Goal: Navigation & Orientation: Find specific page/section

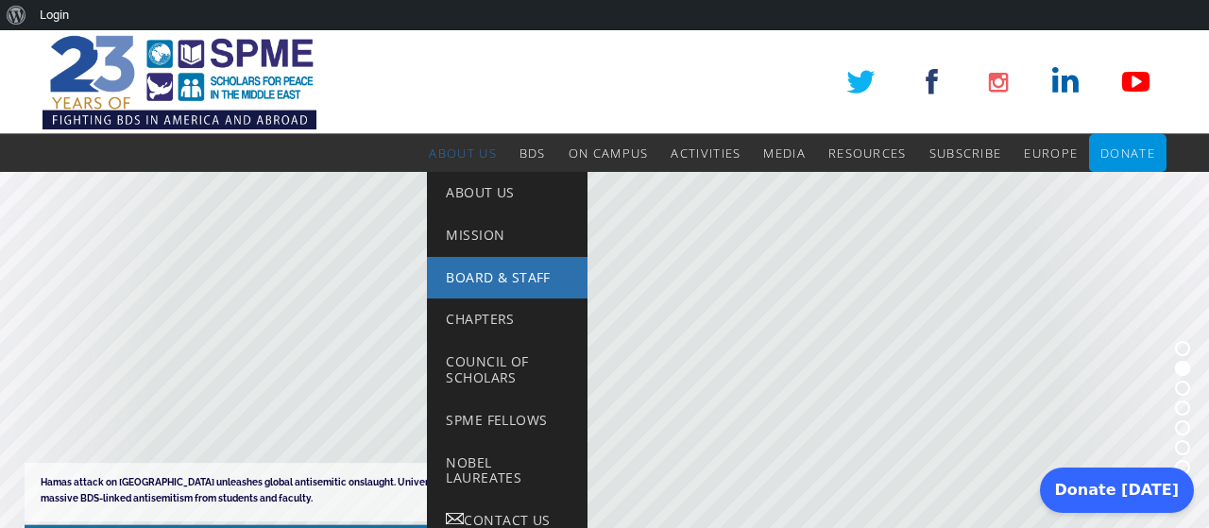
click at [477, 285] on span "Board & Staff" at bounding box center [498, 277] width 104 height 18
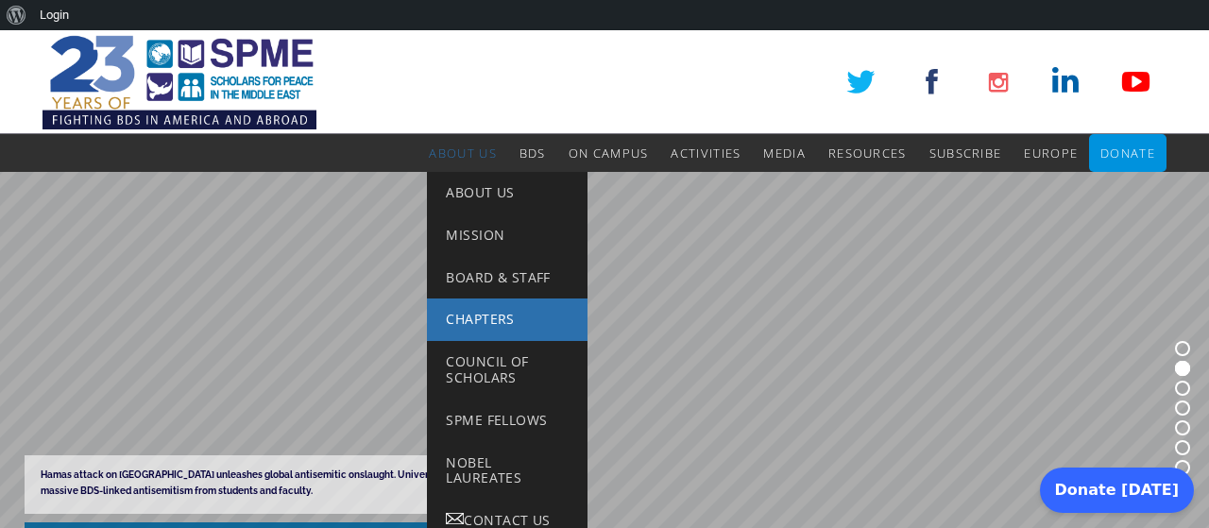
click at [464, 314] on span "Chapters" at bounding box center [480, 319] width 68 height 18
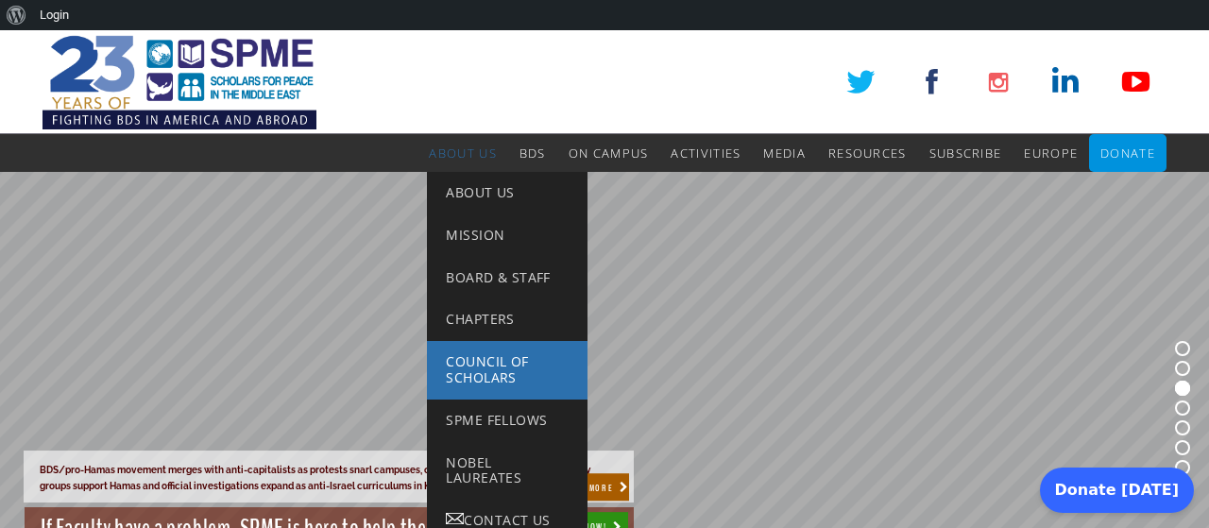
click at [505, 364] on span "Council of Scholars" at bounding box center [487, 369] width 82 height 34
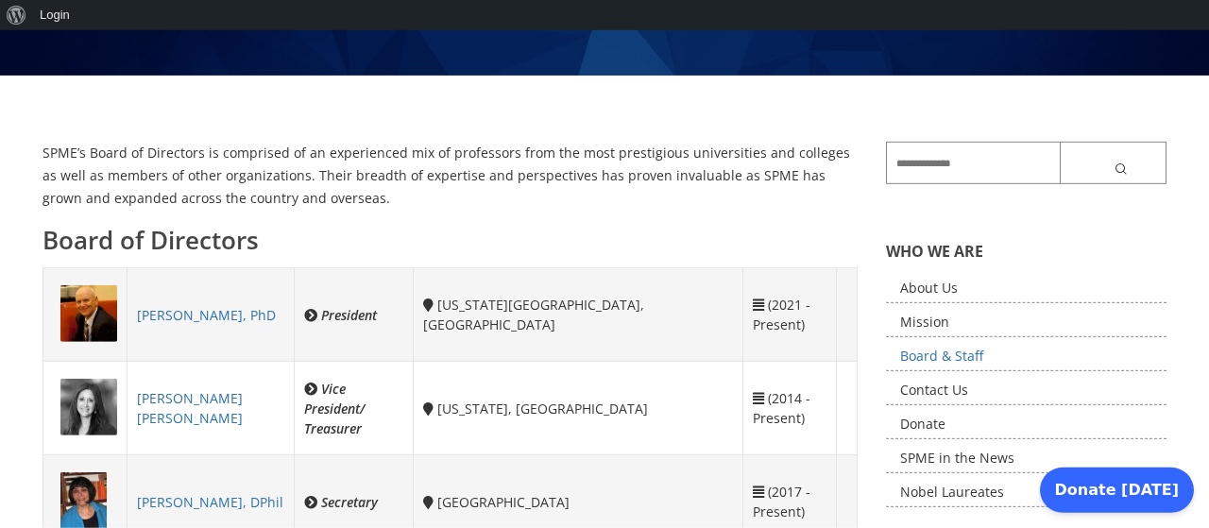
scroll to position [258, 0]
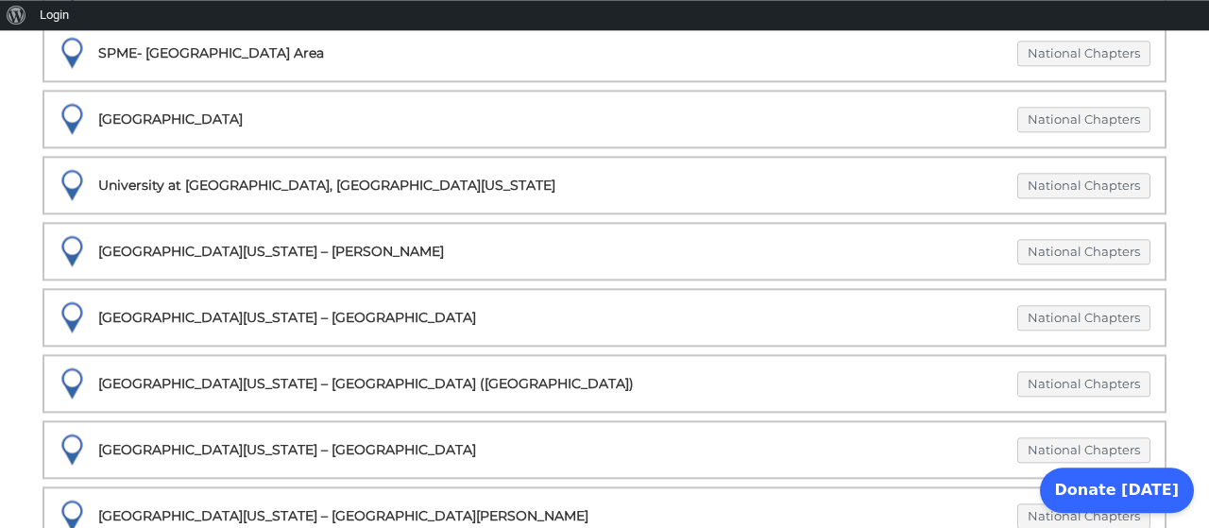
scroll to position [2323, 0]
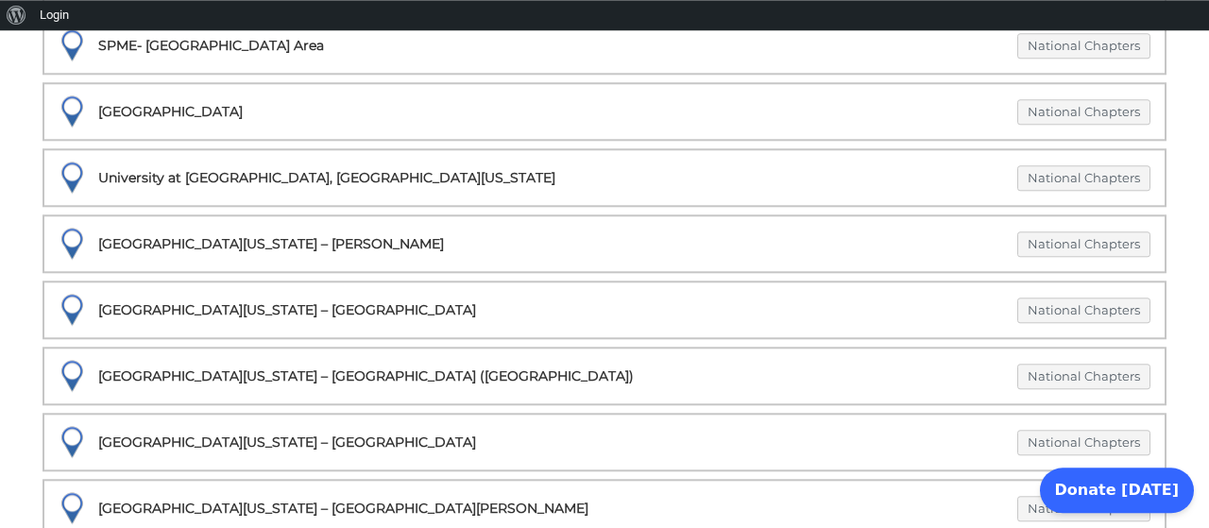
click at [169, 313] on div "University of California – Irvine National Chapters" at bounding box center [605, 310] width 1092 height 26
click at [65, 309] on div at bounding box center [71, 309] width 54 height 54
click at [1108, 308] on link "National Chapters" at bounding box center [1083, 309] width 133 height 25
select select "***"
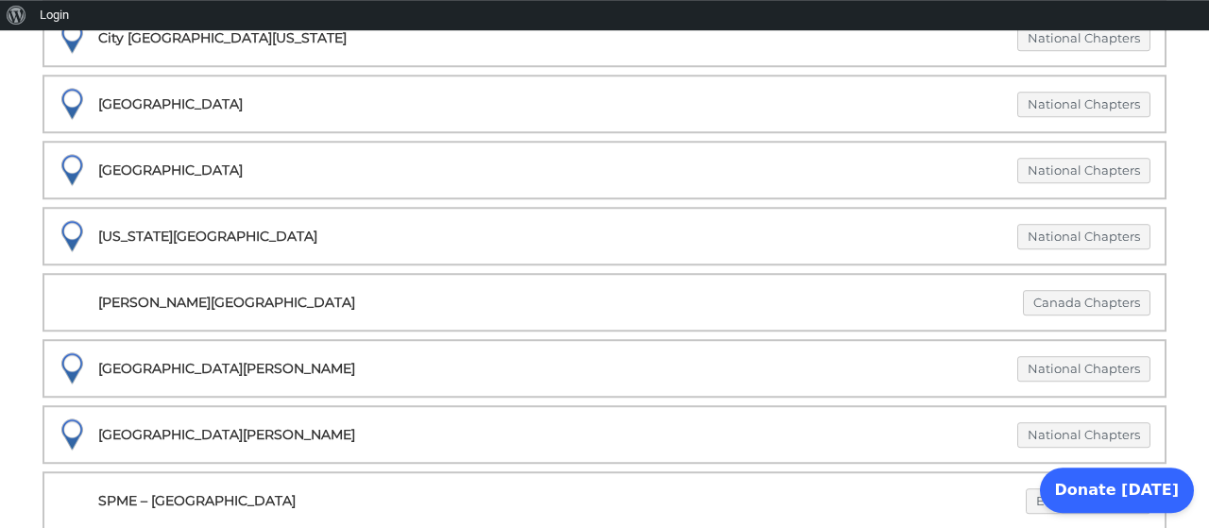
scroll to position [1082, 0]
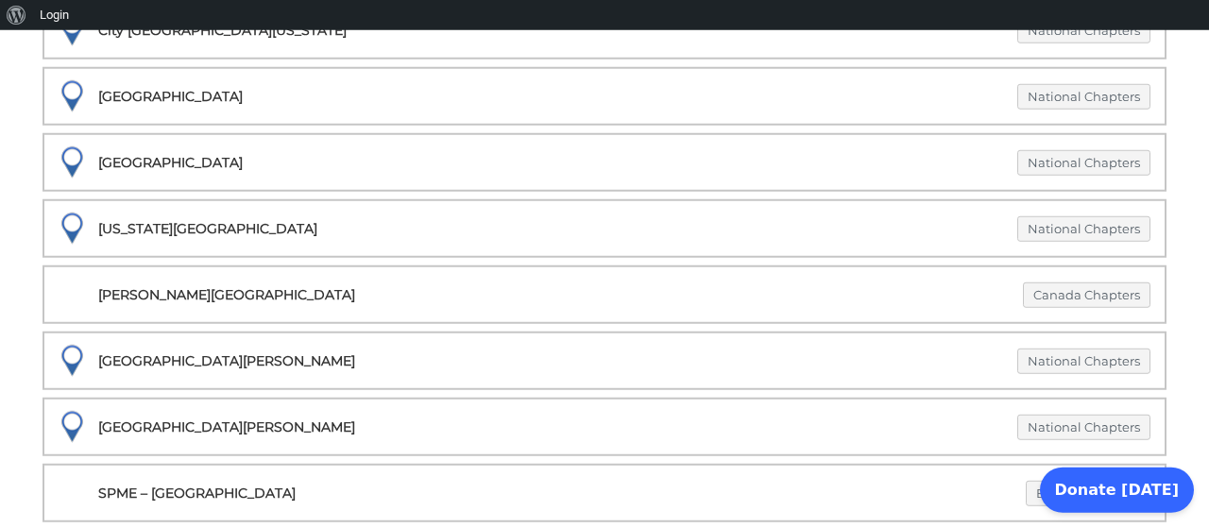
click at [207, 359] on div "San Jose State University National Chapters" at bounding box center [605, 360] width 1092 height 26
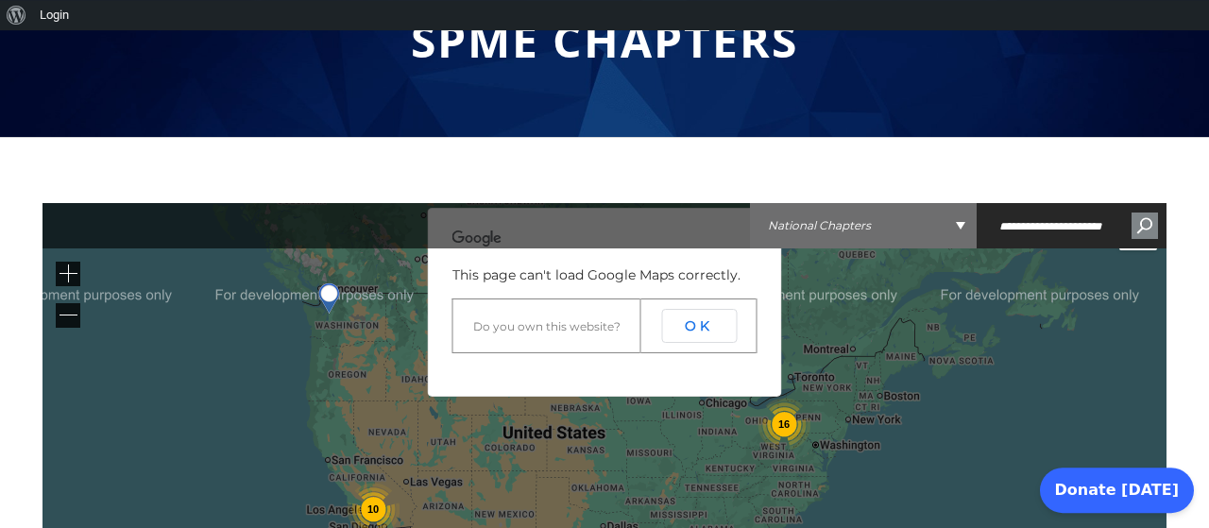
scroll to position [172, 0]
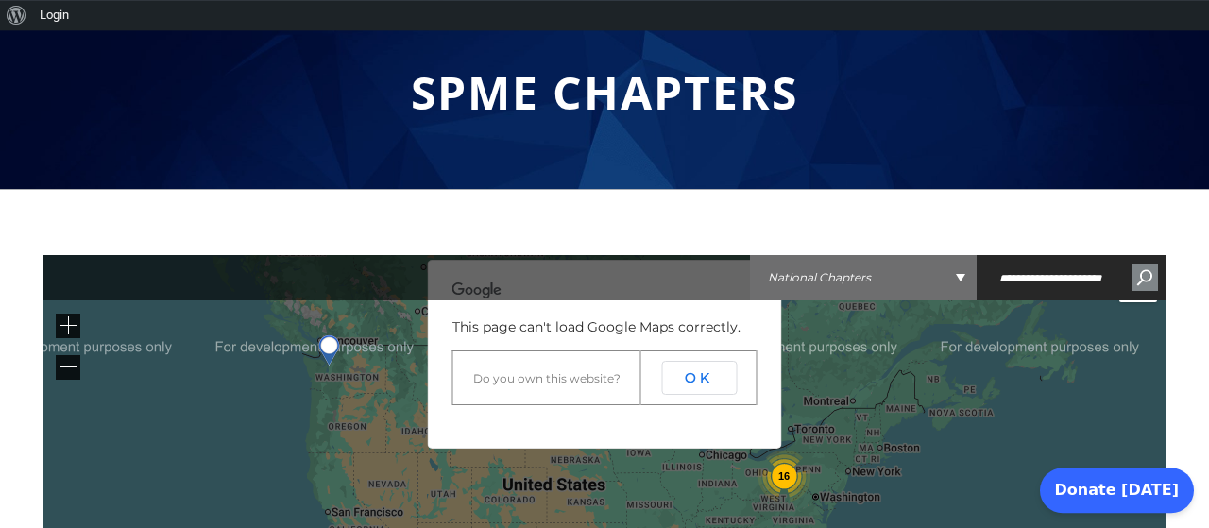
click at [517, 418] on div "This page can't load Google Maps correctly. Do you own this website? OK" at bounding box center [605, 354] width 354 height 189
click at [491, 385] on td "Do you own this website?" at bounding box center [546, 378] width 188 height 54
click at [504, 364] on td "Do you own this website?" at bounding box center [546, 378] width 188 height 54
click at [503, 381] on link "Do you own this website?" at bounding box center [546, 378] width 147 height 14
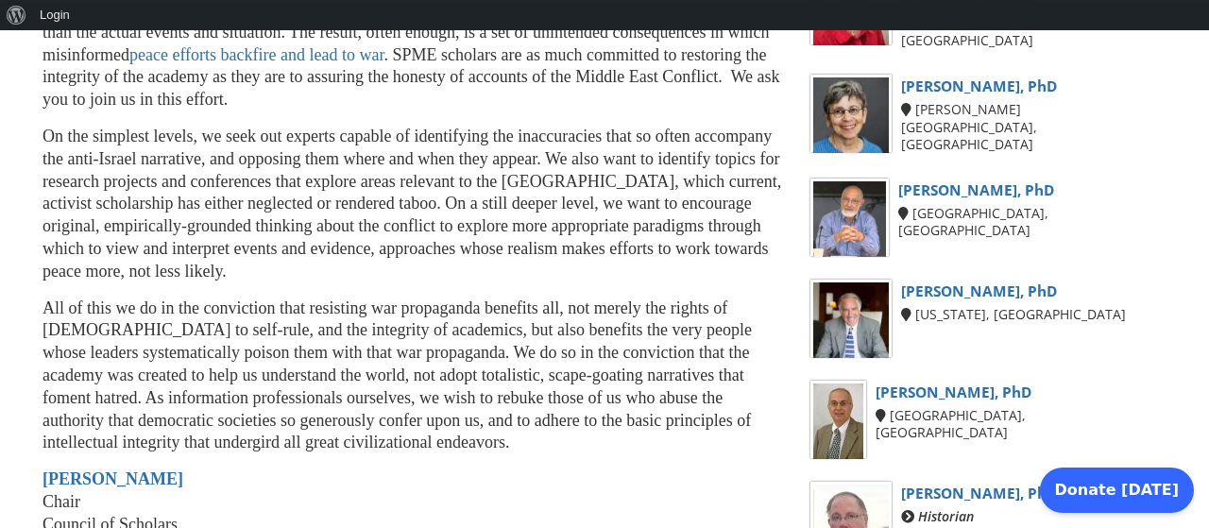
scroll to position [669, 0]
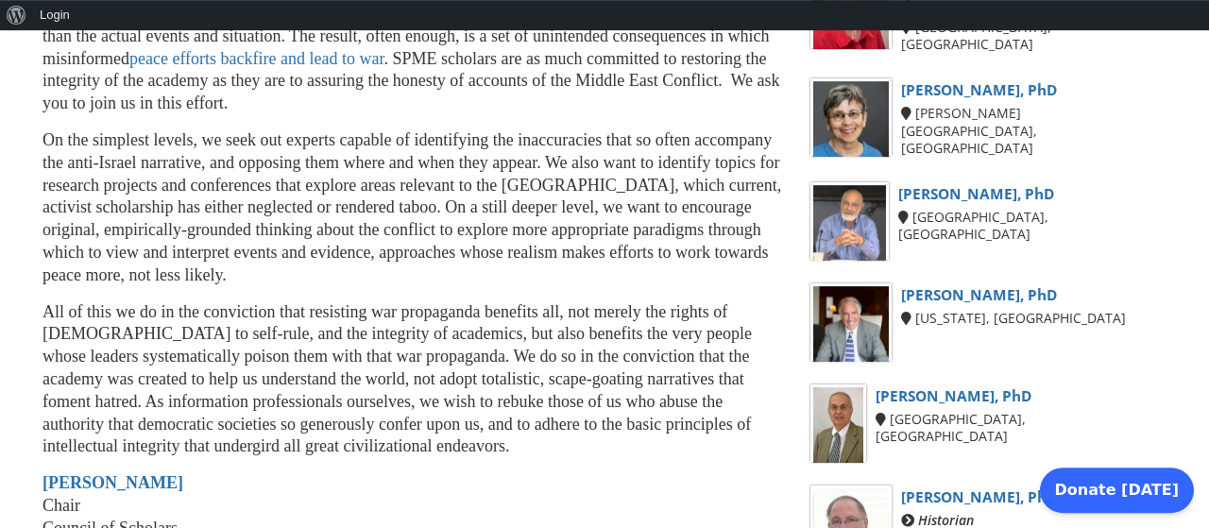
click at [1006, 285] on link "[PERSON_NAME], PhD" at bounding box center [979, 295] width 156 height 20
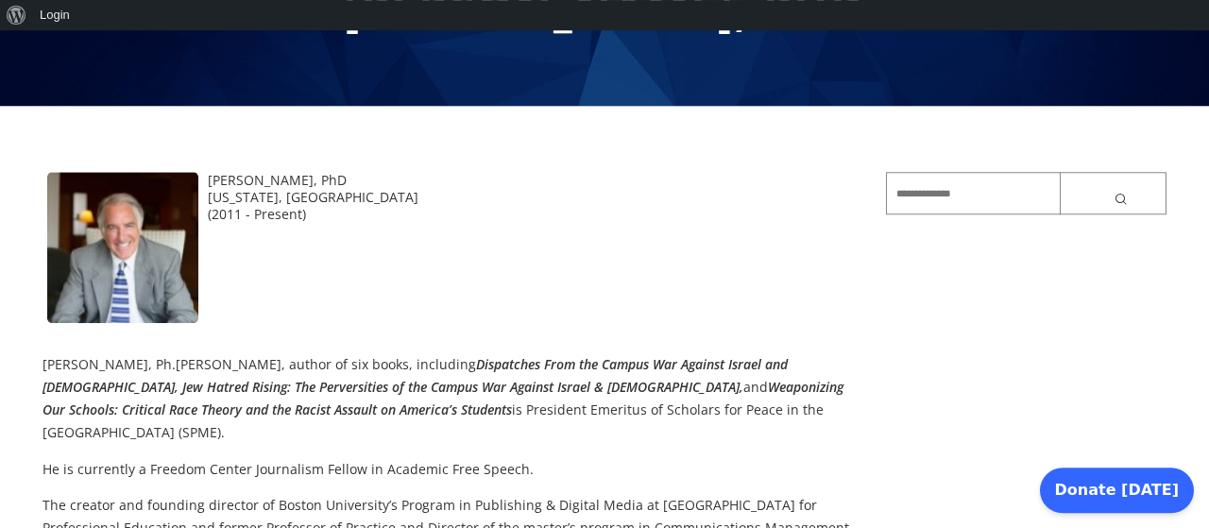
scroll to position [252, 0]
